Goal: Information Seeking & Learning: Learn about a topic

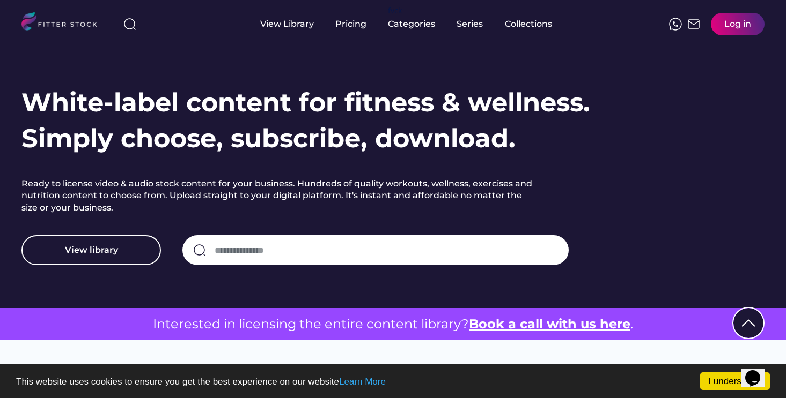
click at [256, 248] on input "input" at bounding box center [386, 250] width 343 height 23
type input "**********"
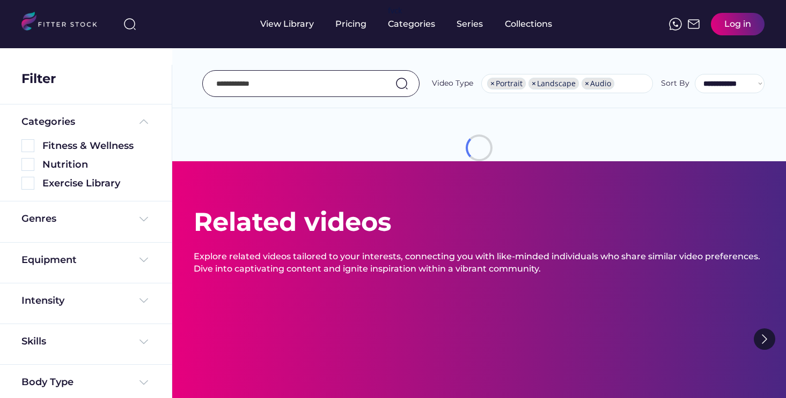
select select "**********"
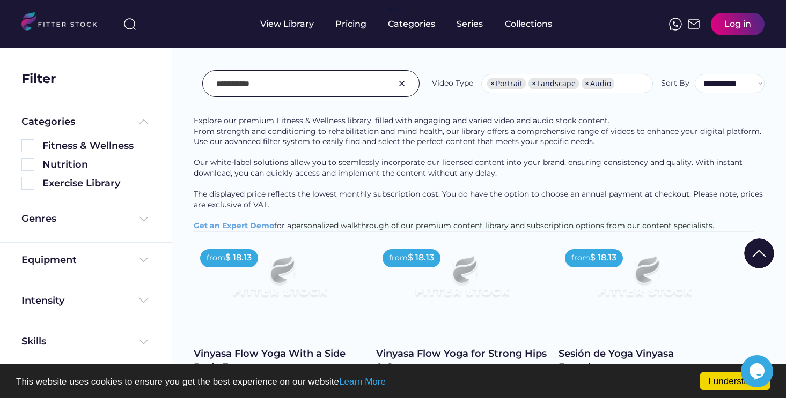
scroll to position [79, 0]
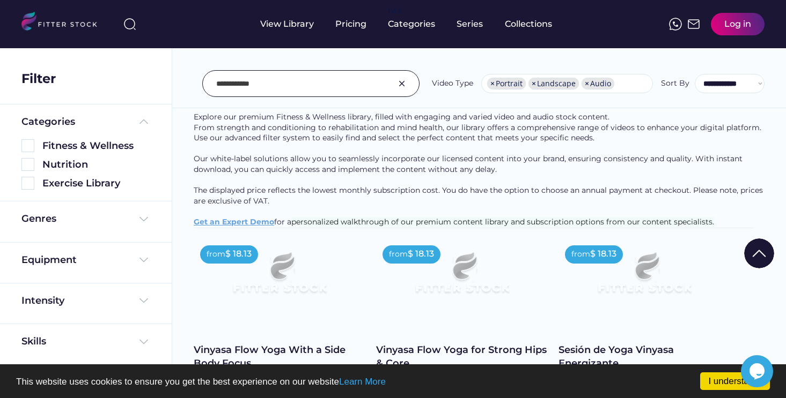
click at [246, 79] on input "input" at bounding box center [297, 83] width 162 height 23
type input "****"
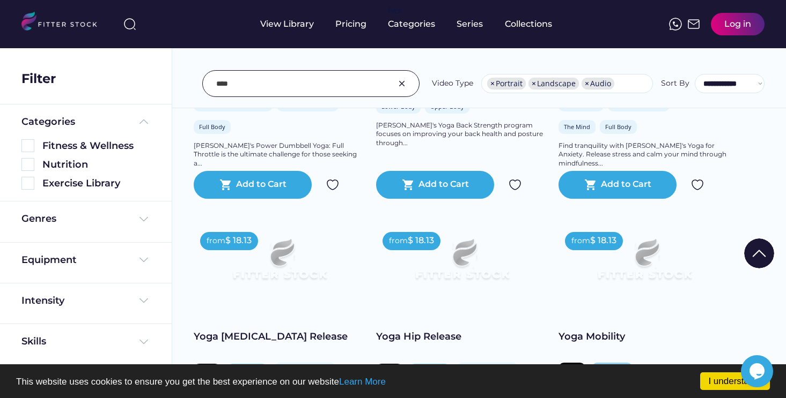
scroll to position [1238, 0]
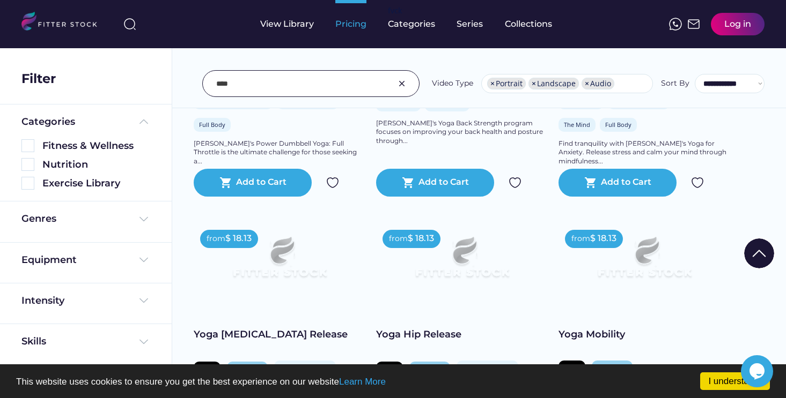
click at [349, 24] on div "Pricing" at bounding box center [350, 24] width 31 height 12
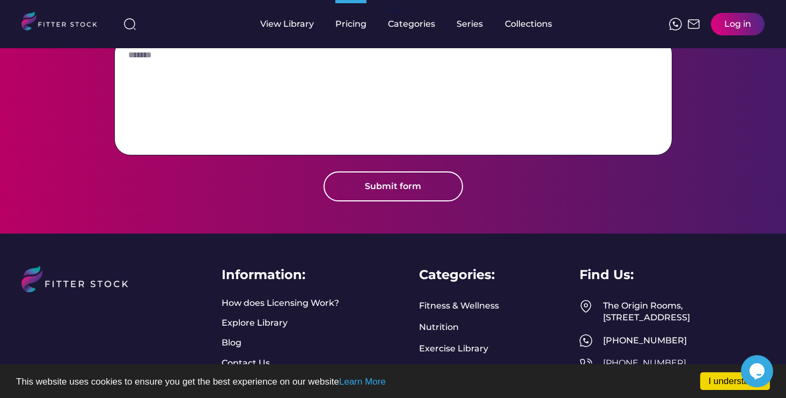
scroll to position [1397, 0]
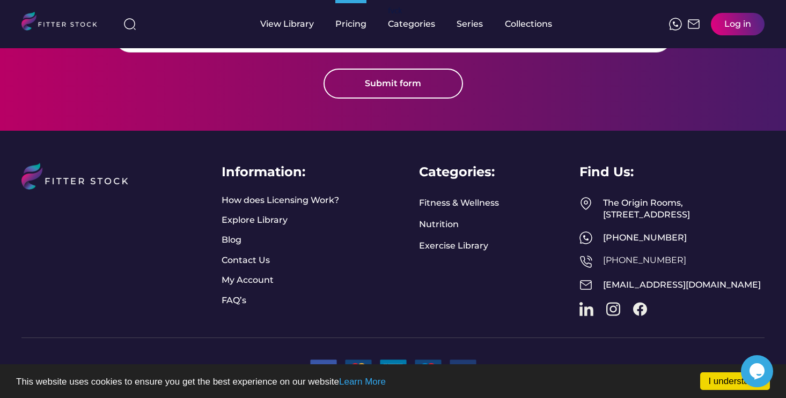
click at [287, 196] on div "Information: How does Licensing Work? Explore Library Blog Contact Us My Accoun…" at bounding box center [279, 235] width 117 height 144
click at [305, 195] on link "How does Licensing Work?" at bounding box center [279, 201] width 117 height 12
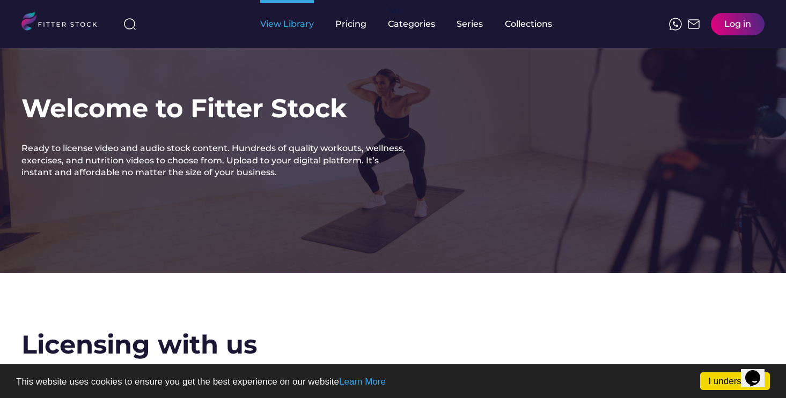
click at [290, 22] on div "View Library" at bounding box center [287, 24] width 54 height 12
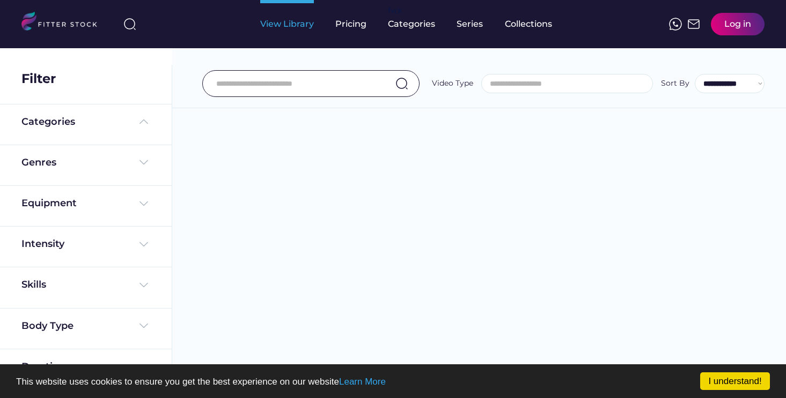
select select
select select "**********"
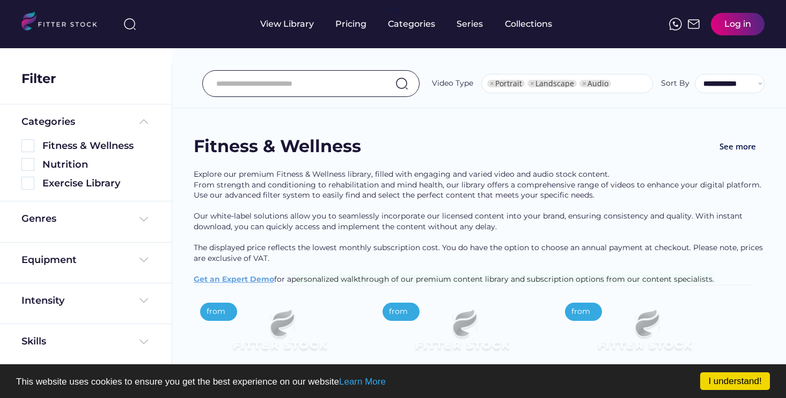
select select "**********"
click at [88, 215] on div "Genres" at bounding box center [85, 218] width 129 height 13
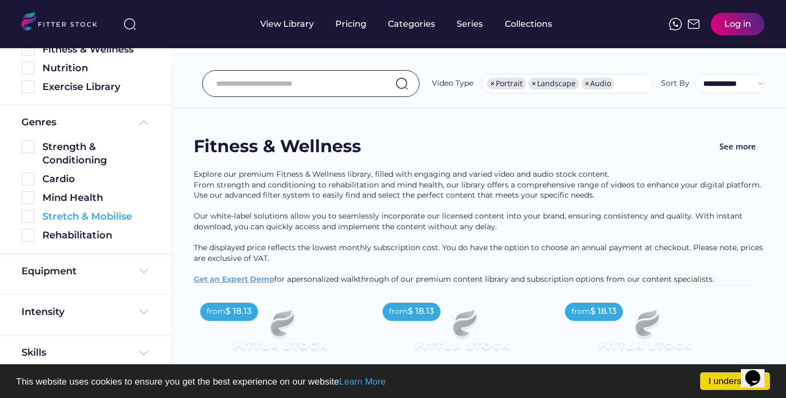
scroll to position [156, 0]
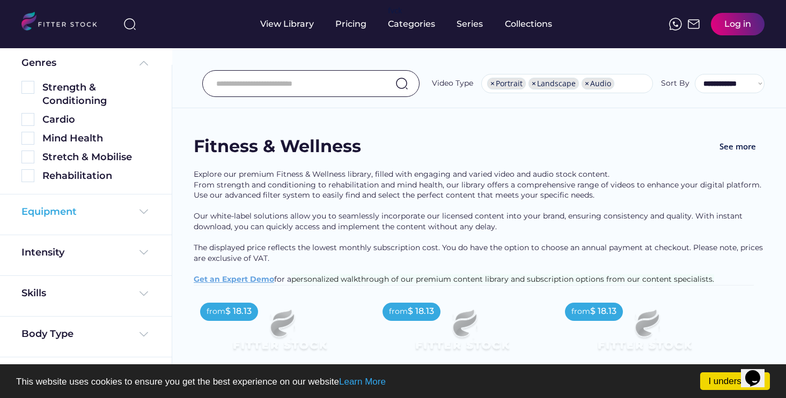
click at [96, 215] on div "Equipment" at bounding box center [85, 211] width 129 height 13
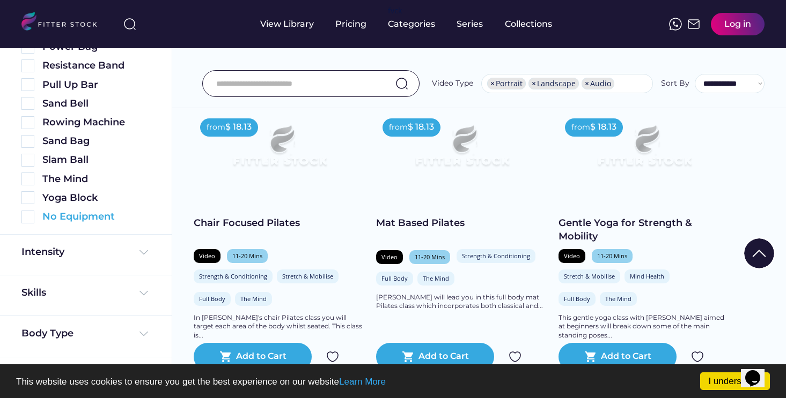
scroll to position [213, 0]
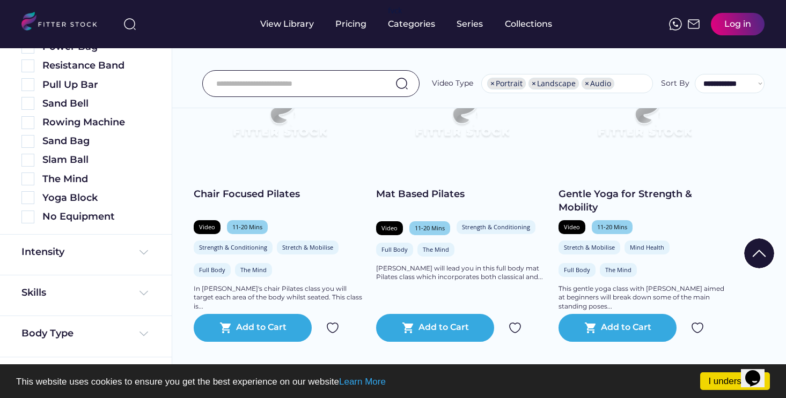
click at [79, 262] on div "Intensity" at bounding box center [85, 255] width 129 height 19
click at [125, 256] on div "Intensity" at bounding box center [85, 252] width 129 height 13
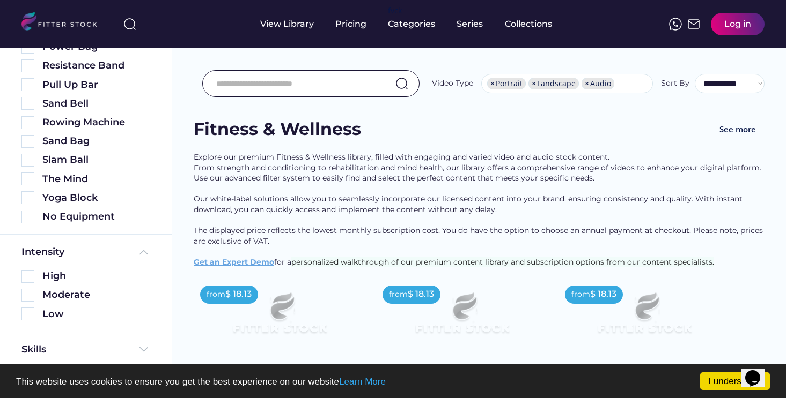
scroll to position [0, 0]
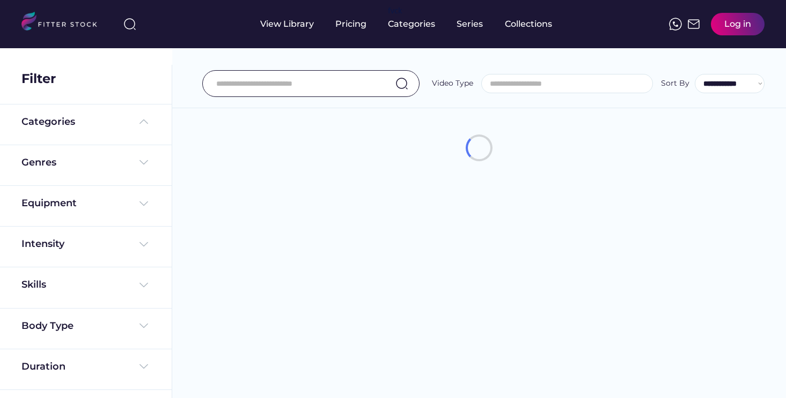
select select
select select "**********"
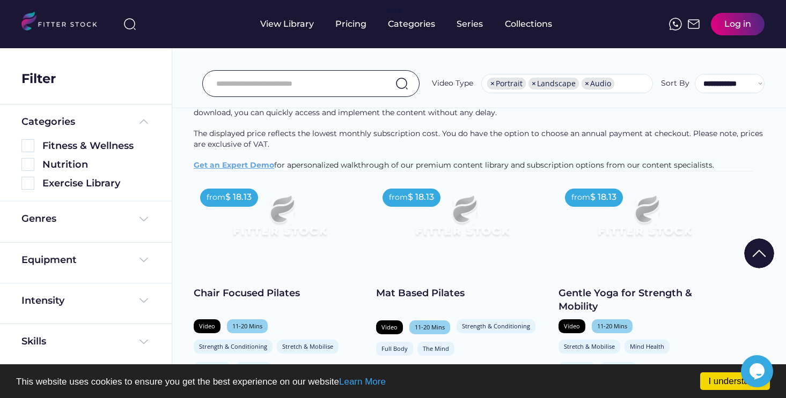
scroll to position [48, 0]
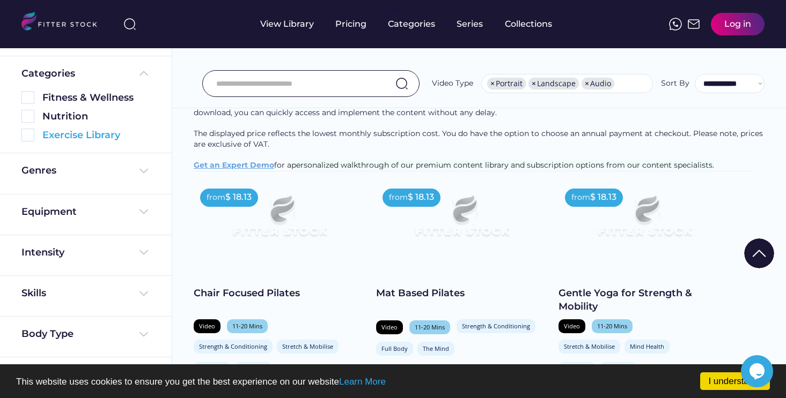
click at [90, 133] on div "Exercise Library" at bounding box center [96, 135] width 108 height 13
click at [31, 139] on img at bounding box center [27, 135] width 13 height 13
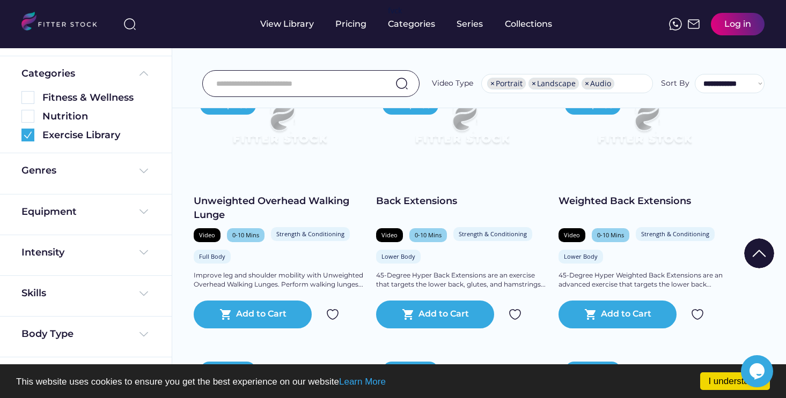
scroll to position [285, 0]
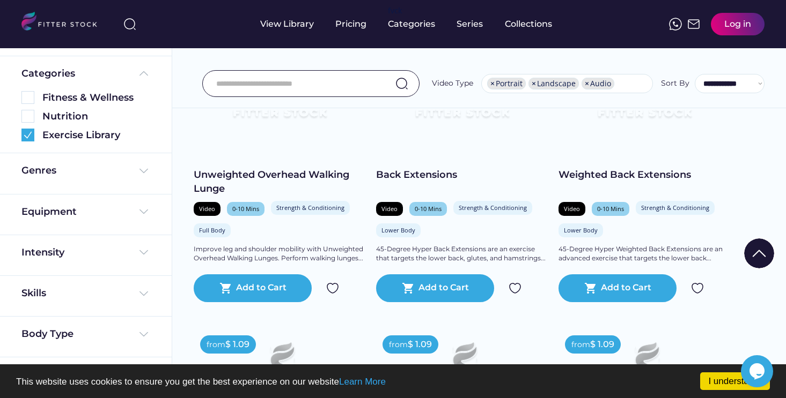
click at [19, 132] on div "Categories Fitness & Wellness Nutrition Exercise Library" at bounding box center [86, 105] width 172 height 98
click at [24, 135] on img at bounding box center [27, 135] width 13 height 13
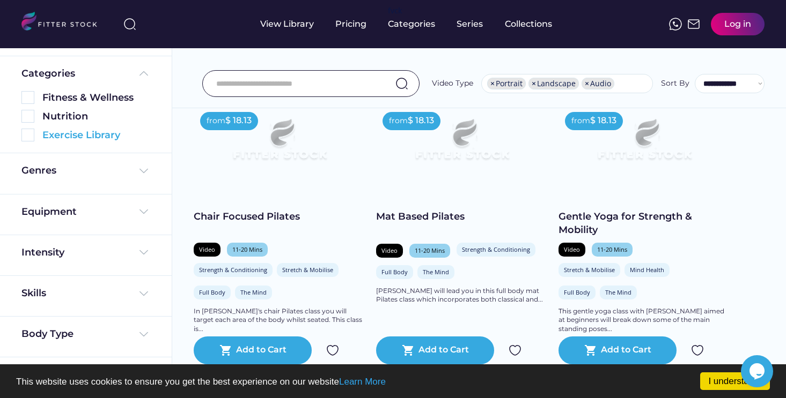
scroll to position [0, 0]
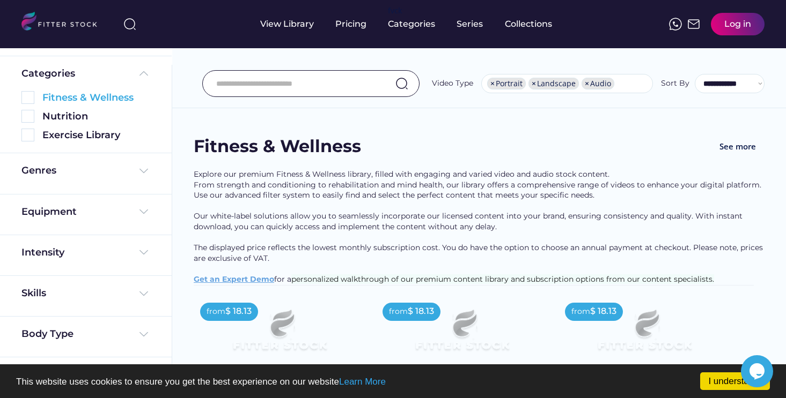
click at [27, 95] on img at bounding box center [27, 97] width 13 height 13
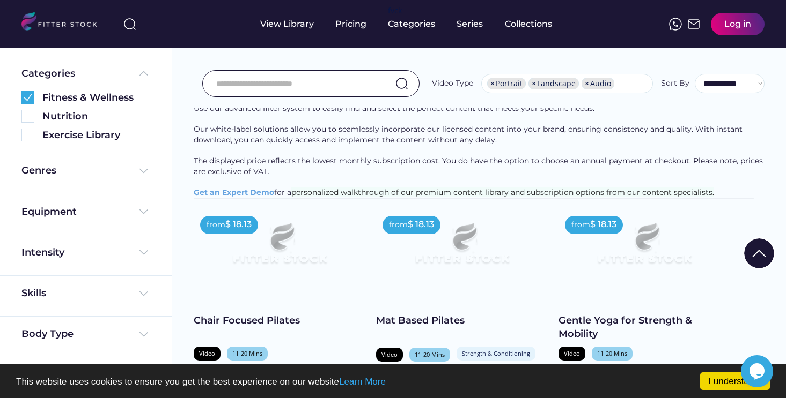
scroll to position [219, 0]
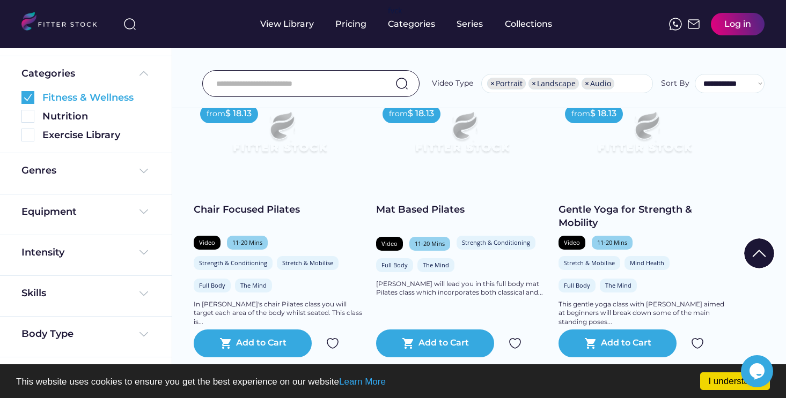
click at [25, 94] on img at bounding box center [27, 97] width 13 height 13
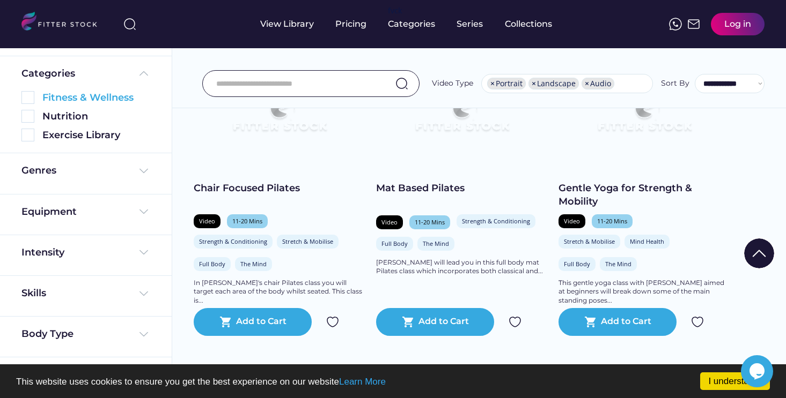
scroll to position [0, 0]
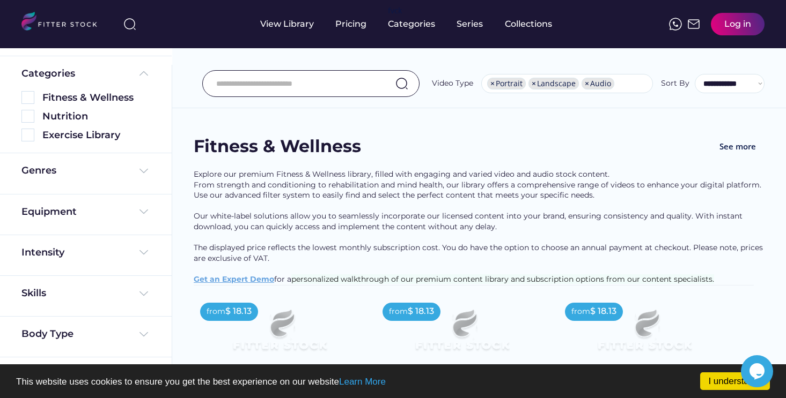
click at [97, 183] on div "Genres" at bounding box center [86, 173] width 172 height 41
click at [139, 172] on img at bounding box center [143, 171] width 13 height 13
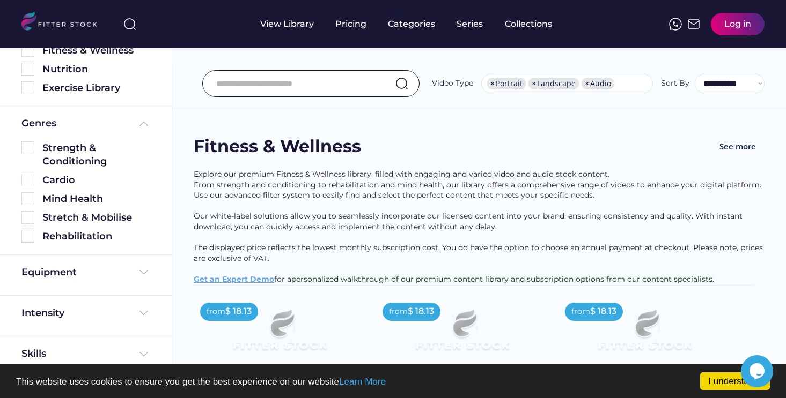
scroll to position [131, 0]
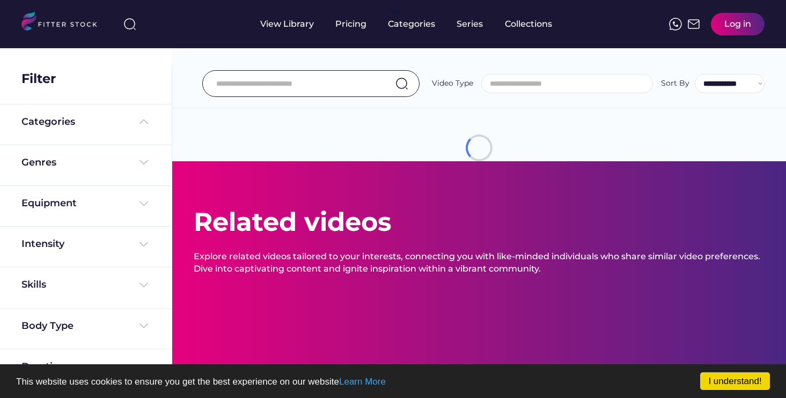
select select
select select "**********"
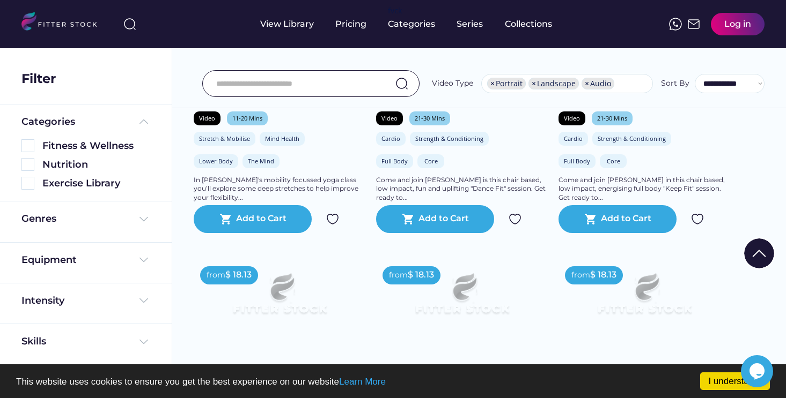
scroll to position [611, 0]
